Goal: Transaction & Acquisition: Purchase product/service

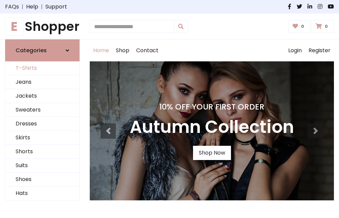
click at [42, 68] on link "T-Shirts" at bounding box center [42, 68] width 74 height 14
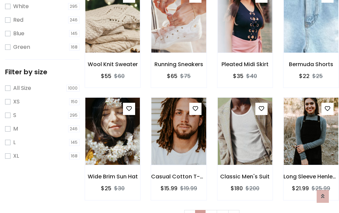
scroll to position [12, 0]
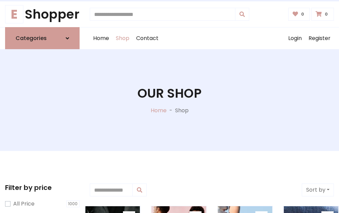
click at [169, 100] on h1 "Our Shop" at bounding box center [169, 93] width 64 height 15
click at [212, 38] on div "Home Shop Contact Log out Login Register" at bounding box center [212, 38] width 244 height 22
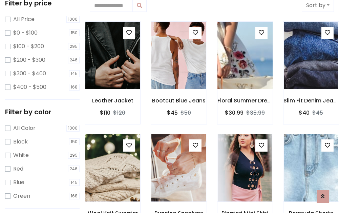
click at [245, 56] on img at bounding box center [244, 43] width 65 height 162
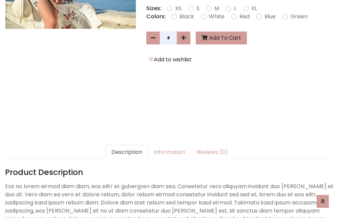
scroll to position [166, 0]
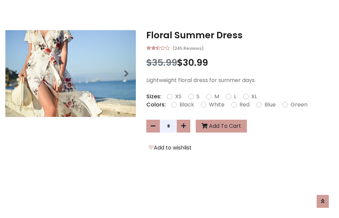
click at [240, 35] on h3 "Floral Summer Dress" at bounding box center [240, 35] width 188 height 11
